Goal: Transaction & Acquisition: Purchase product/service

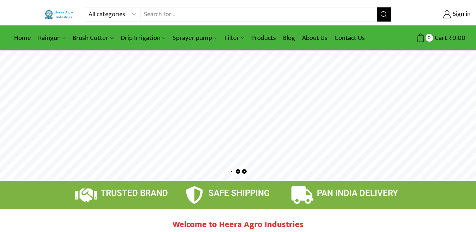
click at [220, 15] on input "Search input" at bounding box center [258, 14] width 236 height 14
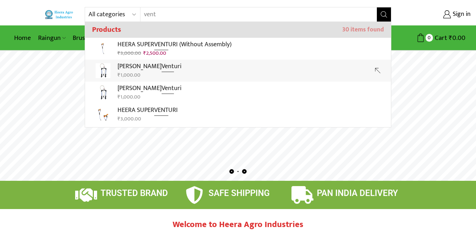
click at [166, 66] on p "Heera Nano Vent uri" at bounding box center [150, 66] width 64 height 10
type input "Heera Nano Venturi"
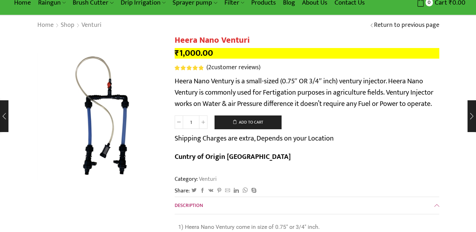
scroll to position [35, 0]
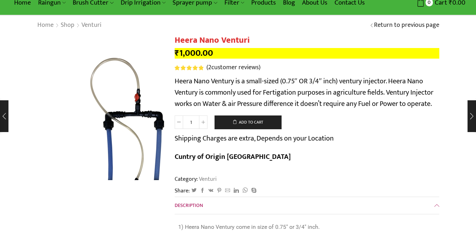
drag, startPoint x: 0, startPoint y: 0, endPoint x: 106, endPoint y: 123, distance: 161.9
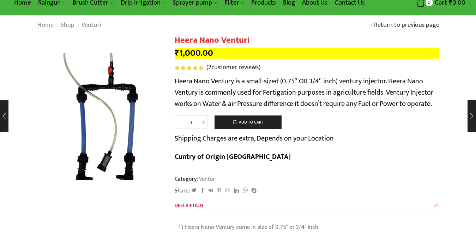
click at [106, 121] on img at bounding box center [98, 114] width 176 height 176
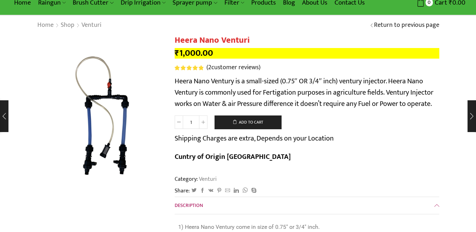
drag, startPoint x: 265, startPoint y: 98, endPoint x: 113, endPoint y: 118, distance: 153.7
click at [113, 118] on img at bounding box center [98, 114] width 176 height 176
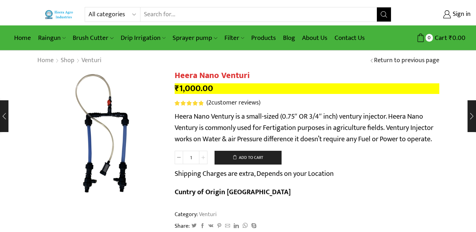
click at [201, 158] on span at bounding box center [203, 157] width 8 height 13
click at [175, 155] on span at bounding box center [179, 157] width 8 height 13
type input "1"
click at [175, 155] on span at bounding box center [179, 157] width 8 height 13
click at [152, 16] on input "Search input" at bounding box center [258, 14] width 236 height 14
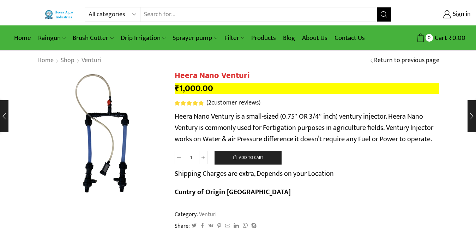
click at [152, 16] on input "Search input" at bounding box center [258, 14] width 236 height 14
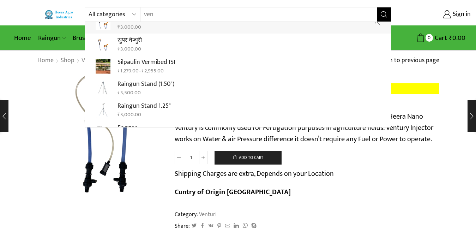
scroll to position [529, 0]
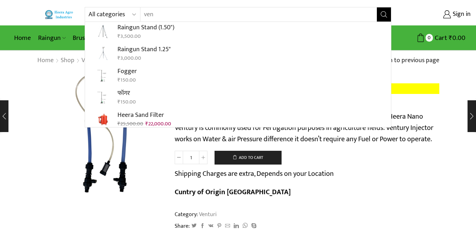
click at [157, 15] on input "ven" at bounding box center [254, 14] width 228 height 14
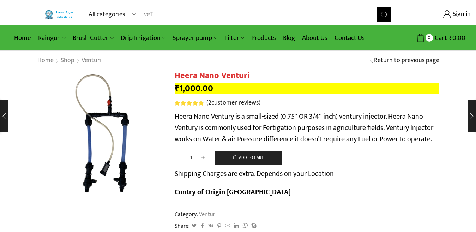
scroll to position [0, 0]
type input "v"
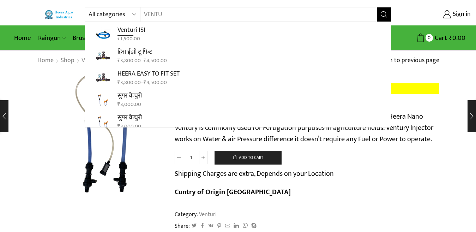
scroll to position [106, 0]
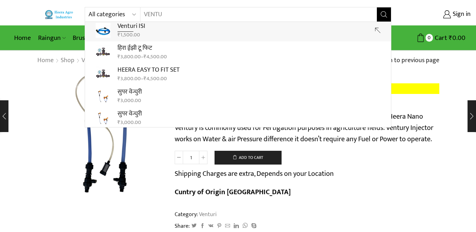
click at [157, 27] on link "Ventu ri ISI ₹ 1,500.00" at bounding box center [238, 30] width 306 height 22
type input "Venturi ISI"
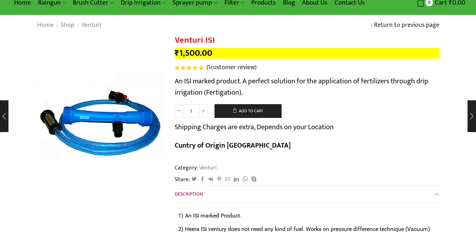
scroll to position [35, 0]
